Goal: Task Accomplishment & Management: Manage account settings

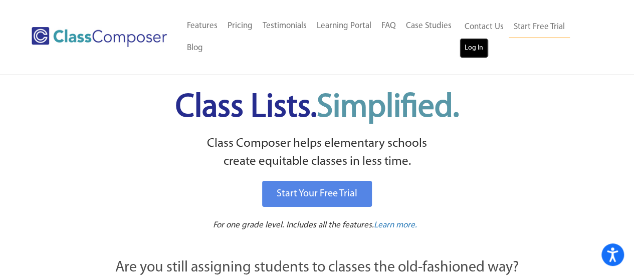
click at [475, 46] on link "Log In" at bounding box center [474, 48] width 29 height 20
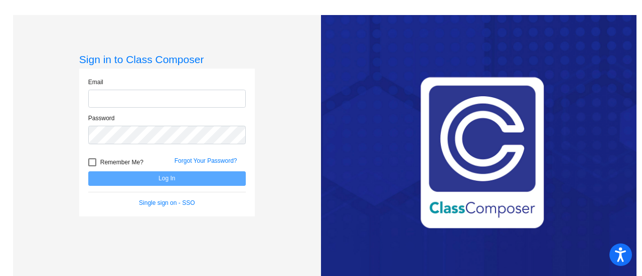
type input "[EMAIL_ADDRESS][DOMAIN_NAME]"
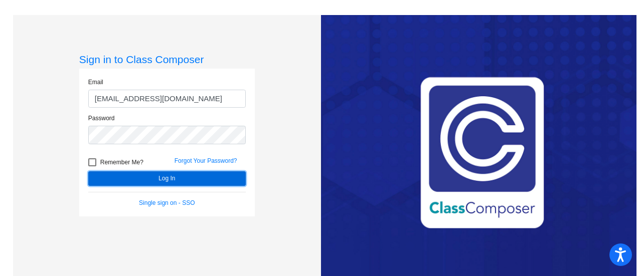
click at [219, 178] on button "Log In" at bounding box center [166, 178] width 157 height 15
